Goal: Check status: Check status

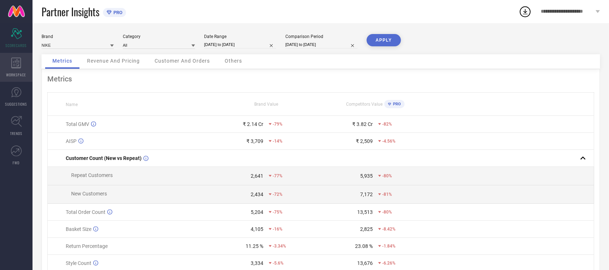
click at [13, 76] on span "WORKSPACE" at bounding box center [17, 74] width 20 height 5
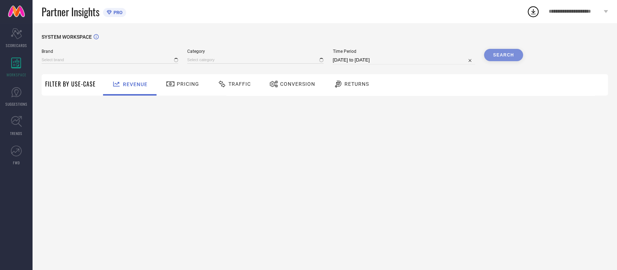
type input "NIKE"
type input "All"
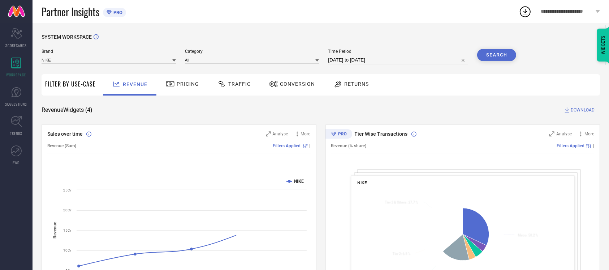
click at [278, 84] on div at bounding box center [274, 84] width 11 height 9
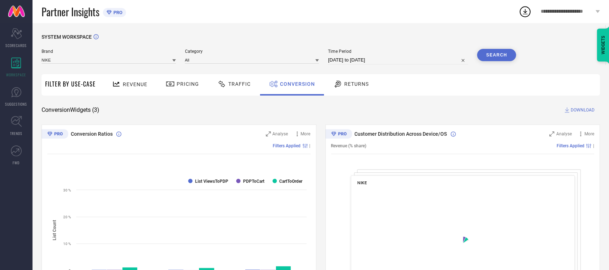
select select "7"
select select "2025"
select select "8"
select select "2025"
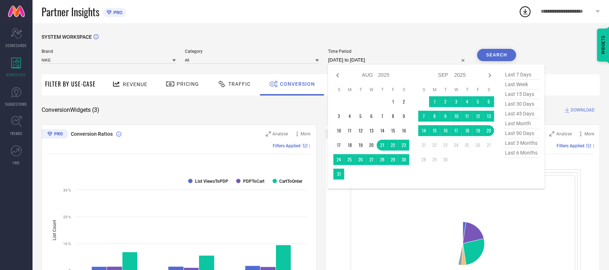
click at [387, 58] on input "[DATE] to [DATE]" at bounding box center [398, 60] width 140 height 9
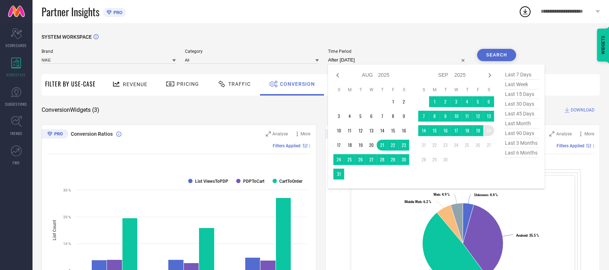
click at [491, 129] on td "20" at bounding box center [489, 130] width 11 height 11
type input "[DATE] to [DATE]"
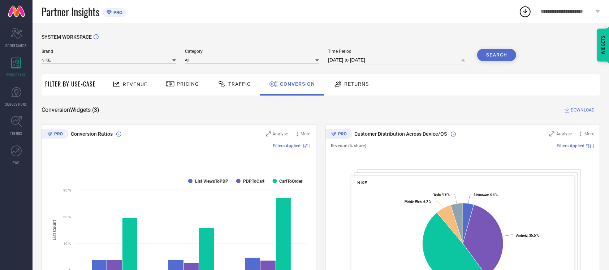
click at [506, 55] on button "Search" at bounding box center [496, 55] width 39 height 12
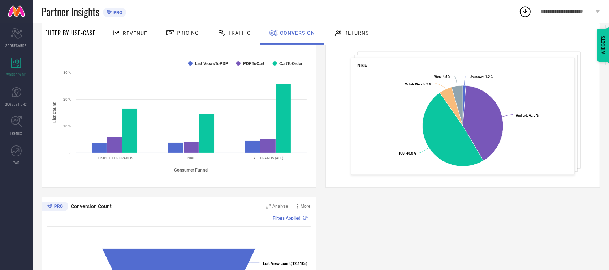
scroll to position [236, 0]
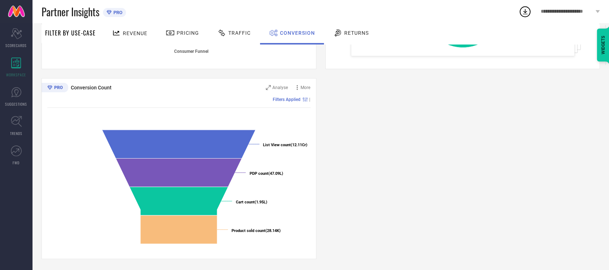
drag, startPoint x: 301, startPoint y: 137, endPoint x: 297, endPoint y: 143, distance: 7.0
click at [297, 143] on icon "Created with Highcharts 9.3.3 List View count (12.11Cr) ​ List View count (12.1…" at bounding box center [178, 187] width 263 height 123
